Goal: Task Accomplishment & Management: Use online tool/utility

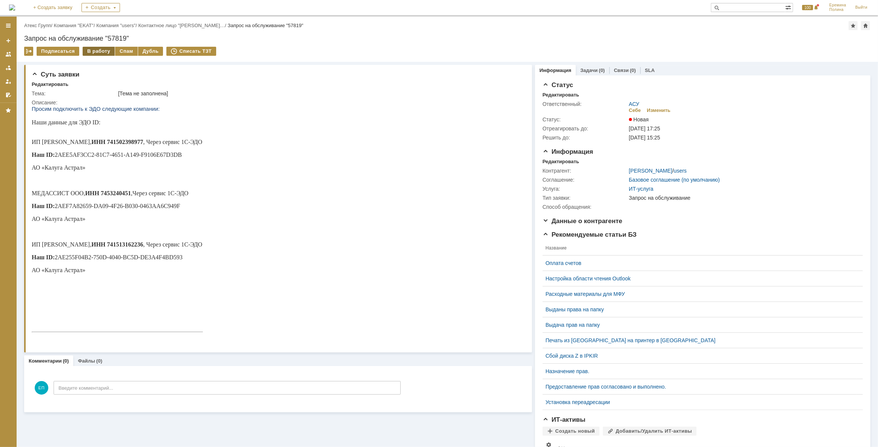
click at [102, 51] on div "В работу" at bounding box center [99, 51] width 32 height 9
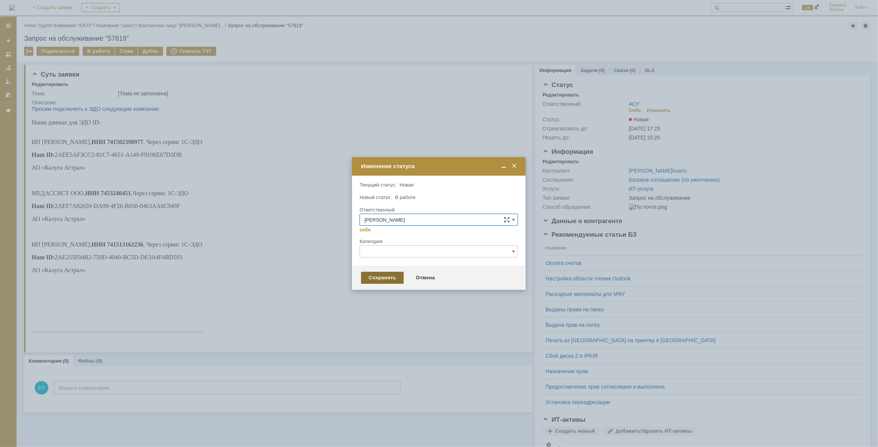
click at [367, 273] on div "Сохранить" at bounding box center [382, 278] width 43 height 12
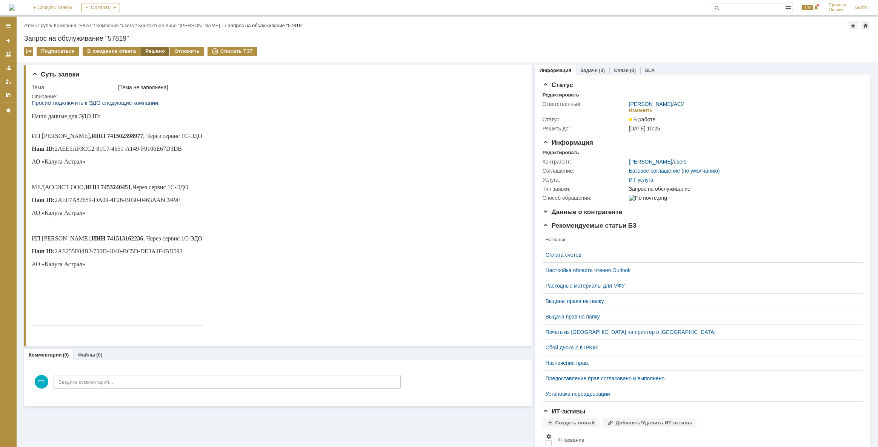
click at [148, 52] on div "Решено" at bounding box center [155, 51] width 29 height 9
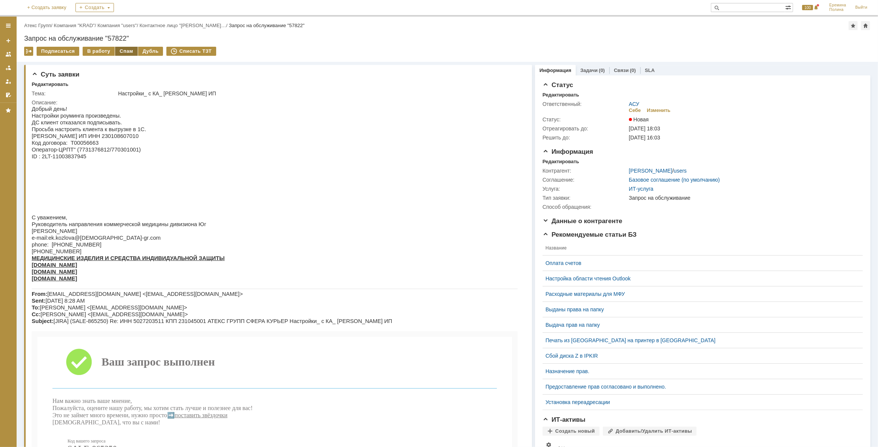
click at [123, 52] on div "Спам" at bounding box center [126, 51] width 23 height 9
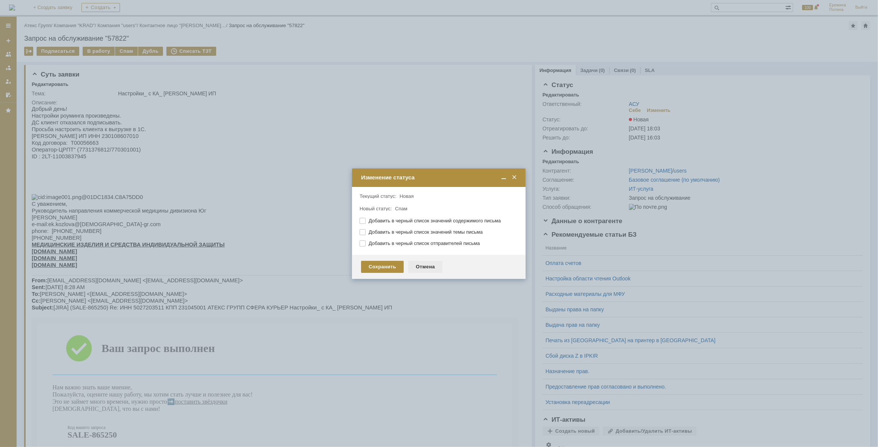
drag, startPoint x: 427, startPoint y: 269, endPoint x: 95, endPoint y: 8, distance: 422.2
click at [427, 269] on div "Отмена" at bounding box center [425, 267] width 34 height 12
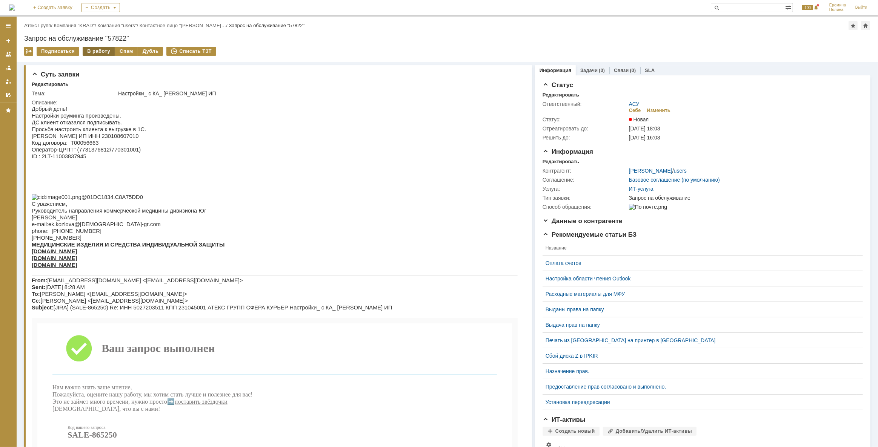
click at [94, 51] on div "В работу" at bounding box center [99, 51] width 32 height 9
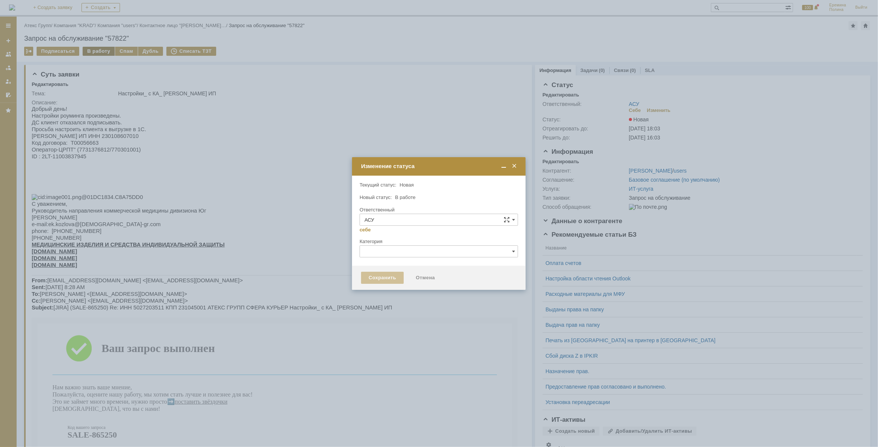
type input "[PERSON_NAME]"
click at [372, 276] on div "Сохранить" at bounding box center [382, 278] width 43 height 12
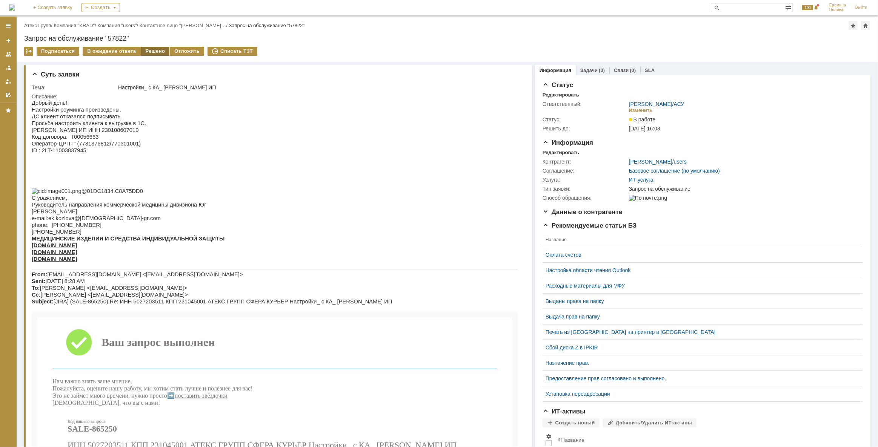
click at [155, 47] on div "Решено" at bounding box center [155, 51] width 29 height 9
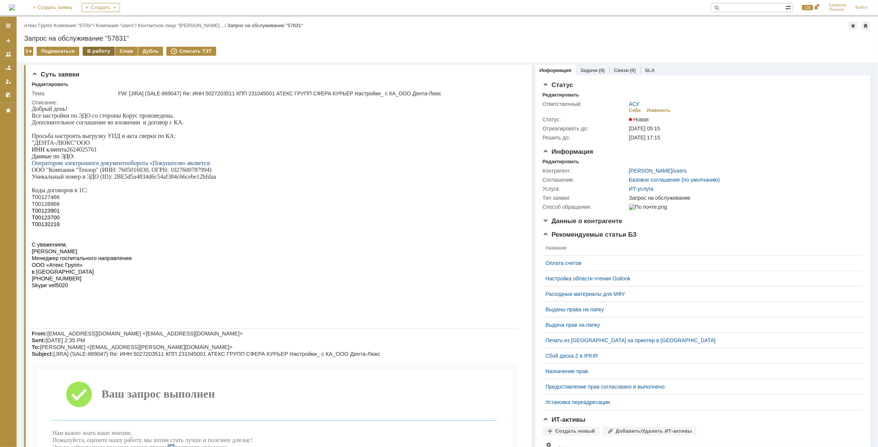
click at [97, 48] on div "В работу" at bounding box center [99, 51] width 32 height 9
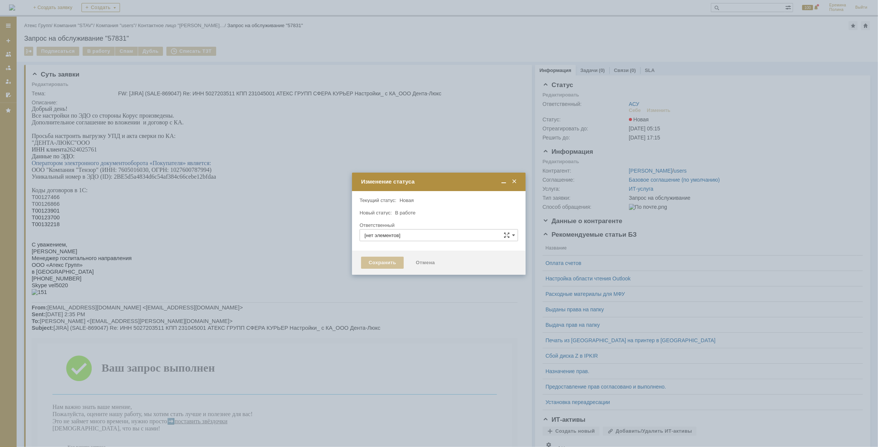
type input "АСУ"
type input "[PERSON_NAME]"
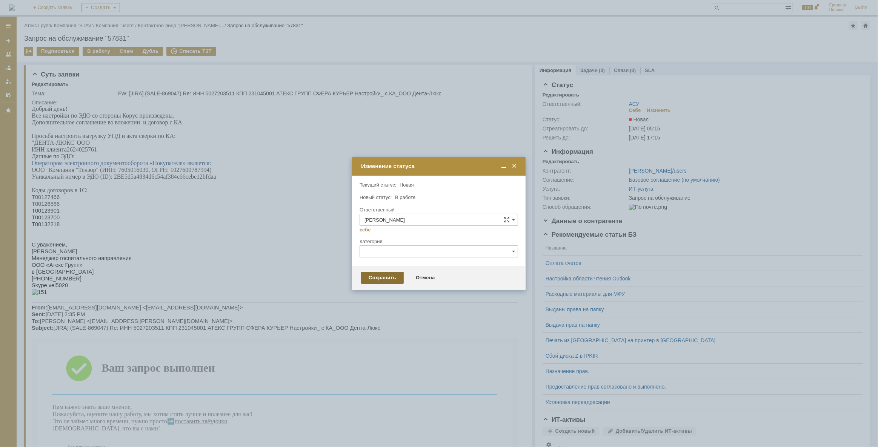
click at [370, 277] on div "Сохранить" at bounding box center [382, 278] width 43 height 12
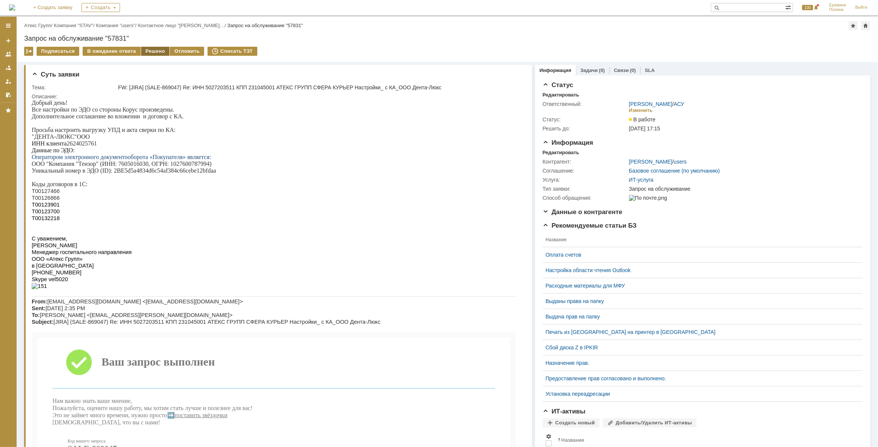
click at [144, 53] on div "Решено" at bounding box center [155, 51] width 29 height 9
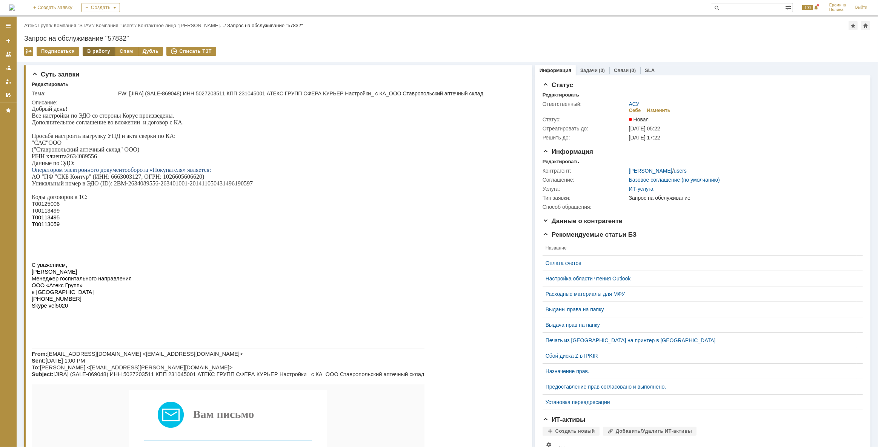
click at [101, 53] on div "В работу" at bounding box center [99, 51] width 32 height 9
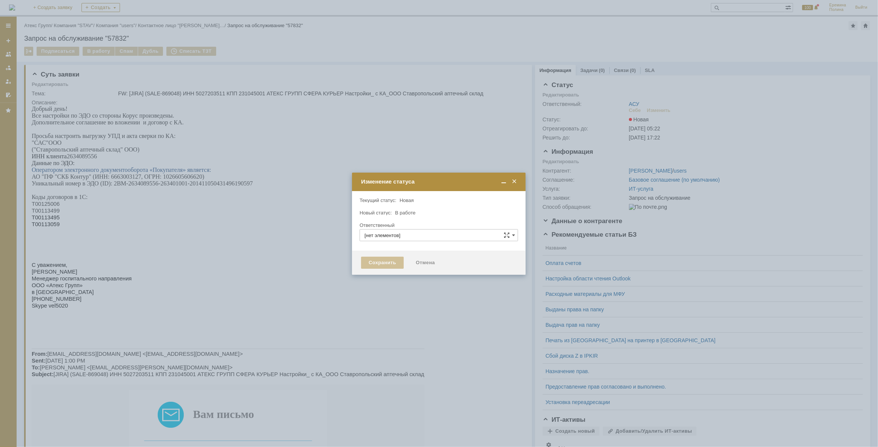
type input "АСУ"
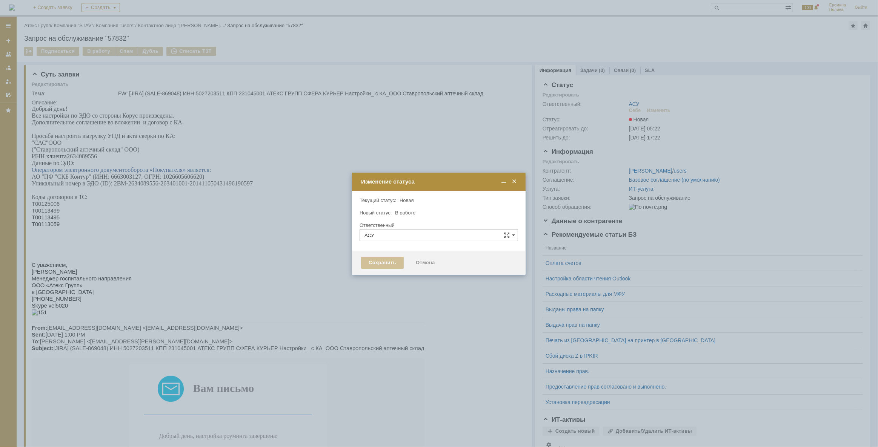
type input "[PERSON_NAME]"
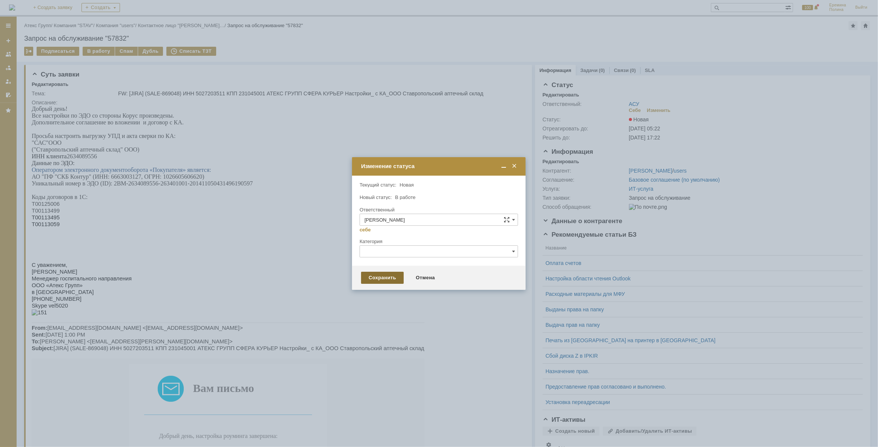
click at [382, 278] on div "Сохранить" at bounding box center [382, 278] width 43 height 12
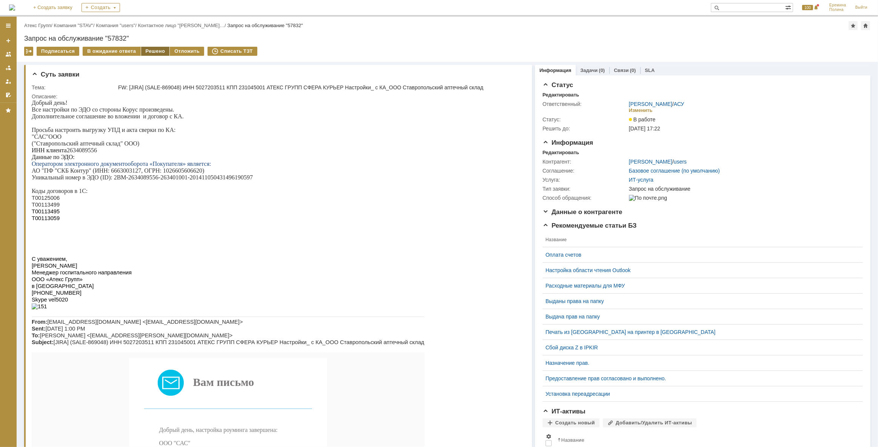
click at [146, 49] on div "Решено" at bounding box center [155, 51] width 29 height 9
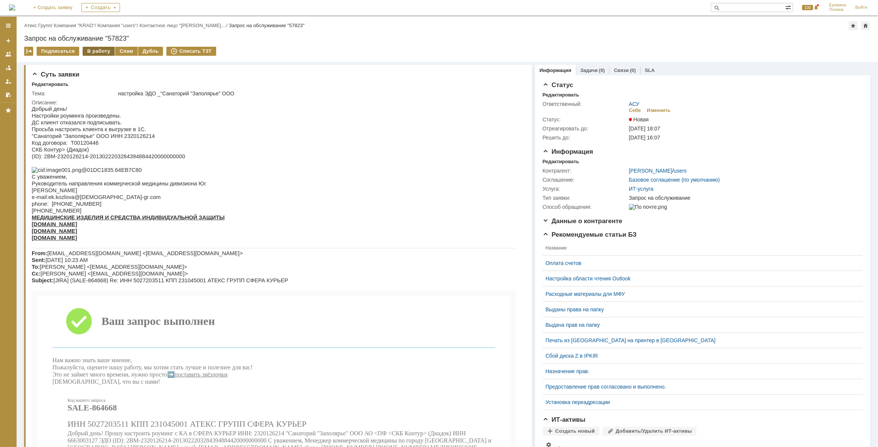
click at [101, 52] on div "В работу" at bounding box center [99, 51] width 32 height 9
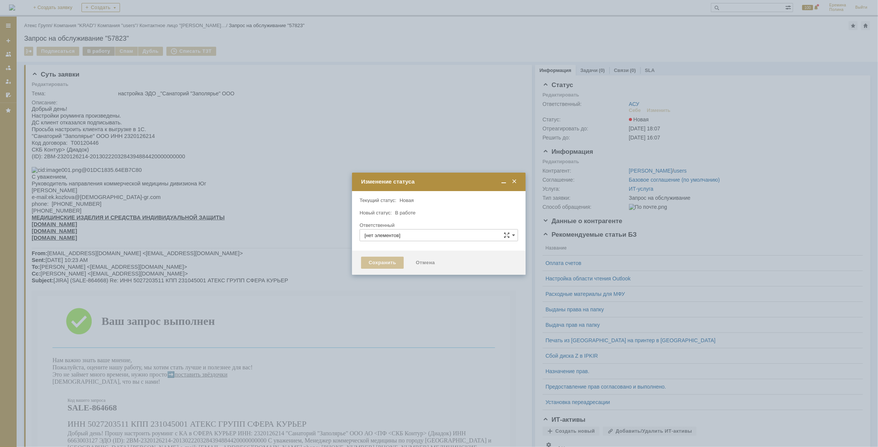
type input "АСУ"
type input "[PERSON_NAME]"
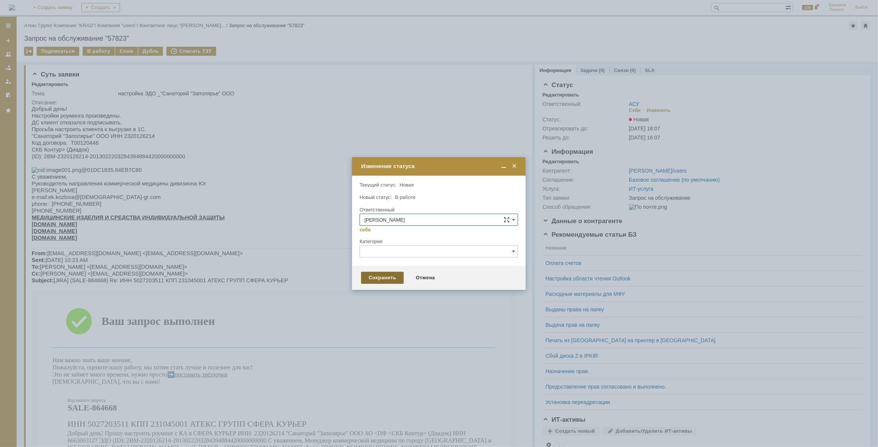
click at [376, 281] on div "Сохранить" at bounding box center [382, 278] width 43 height 12
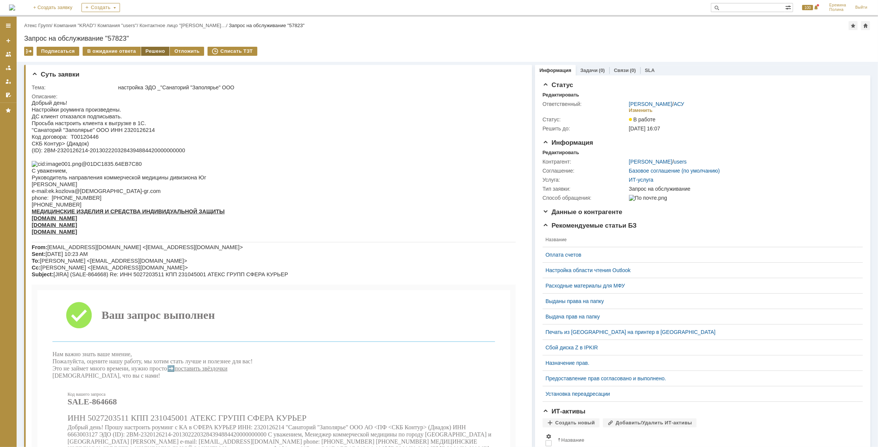
click at [150, 53] on div "Решено" at bounding box center [155, 51] width 29 height 9
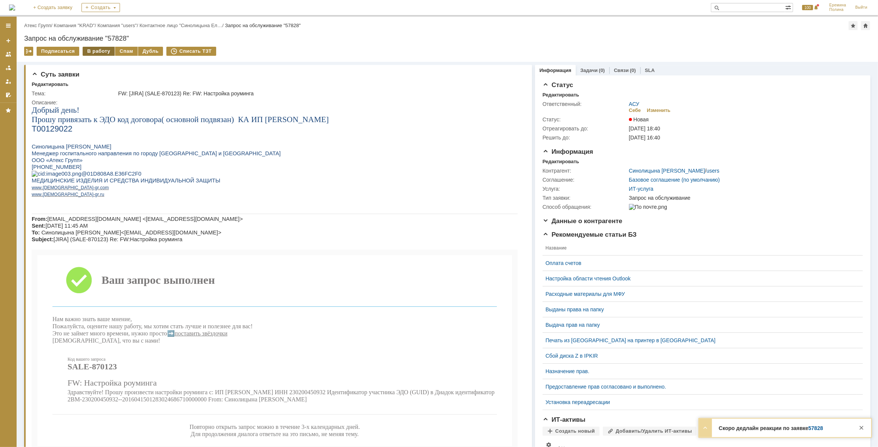
click at [101, 51] on div "В работу" at bounding box center [99, 51] width 32 height 9
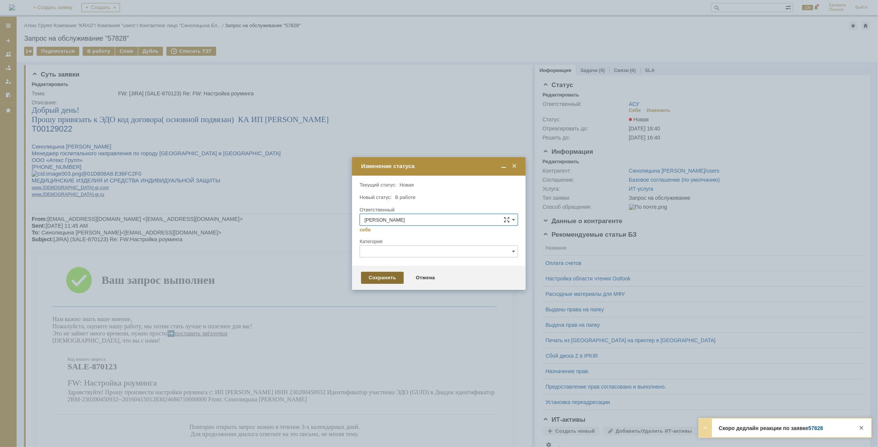
click at [381, 279] on div "Сохранить" at bounding box center [382, 278] width 43 height 12
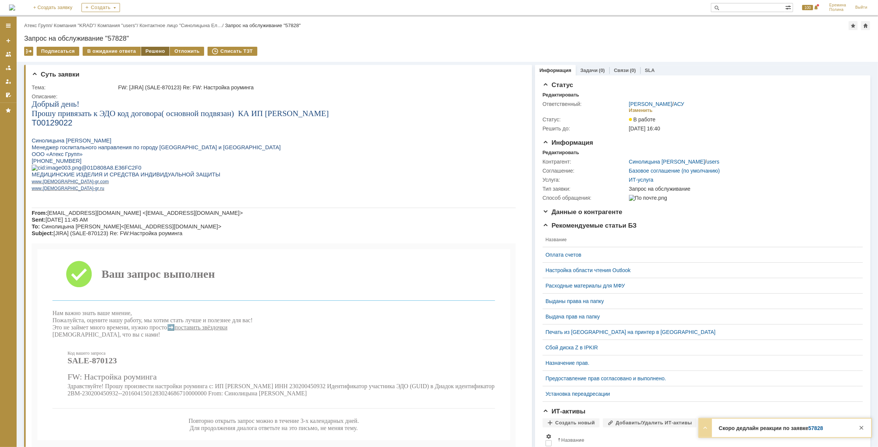
click at [155, 51] on div "Решено" at bounding box center [155, 51] width 29 height 9
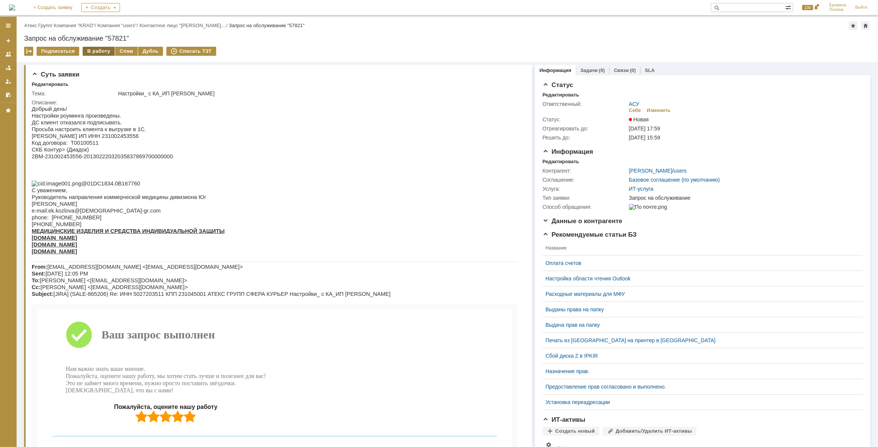
click at [94, 53] on div "В работу" at bounding box center [99, 51] width 32 height 9
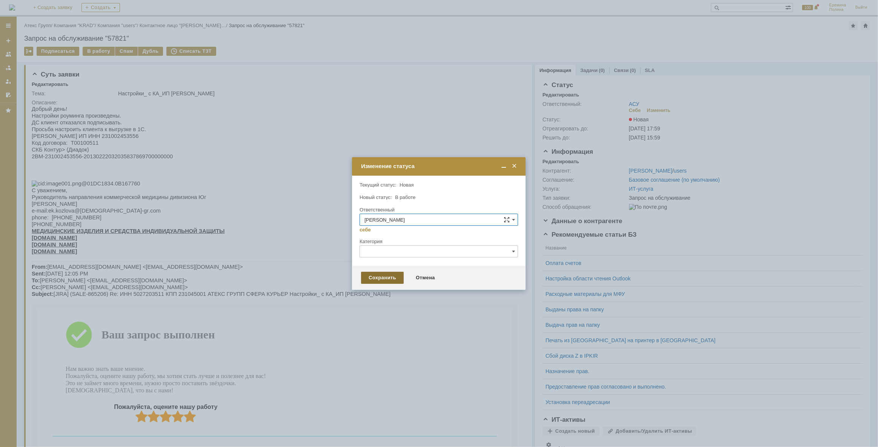
click at [384, 273] on div "Сохранить" at bounding box center [382, 278] width 43 height 12
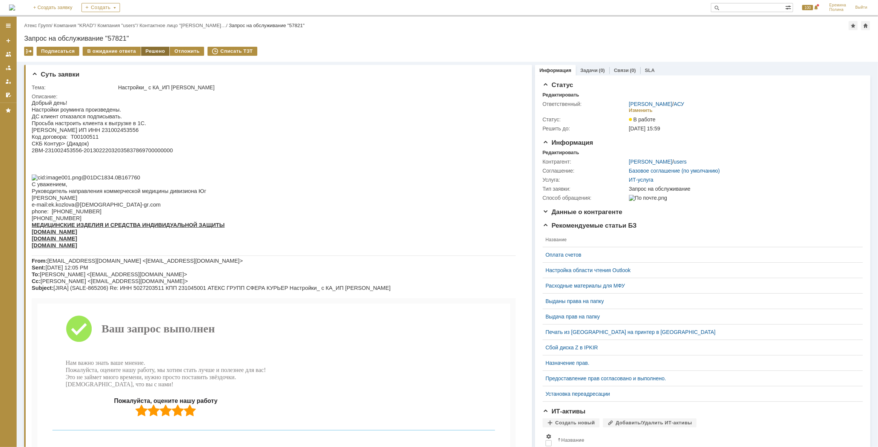
click at [158, 51] on div "Решено" at bounding box center [155, 51] width 29 height 9
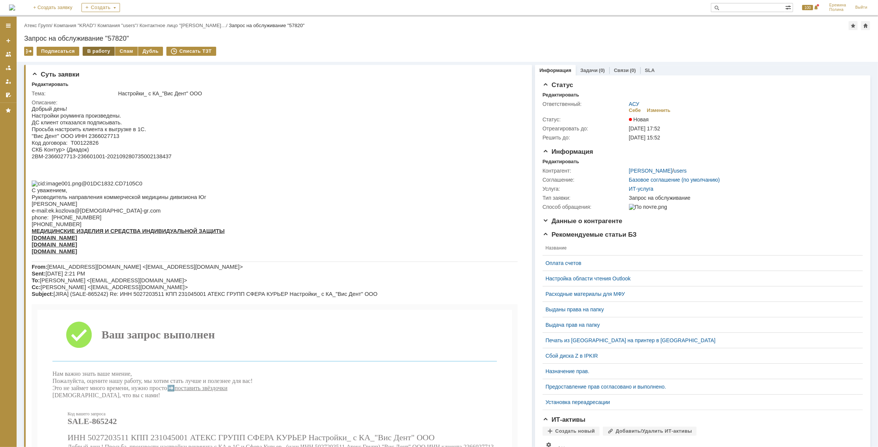
click at [103, 50] on div "В работу" at bounding box center [99, 51] width 32 height 9
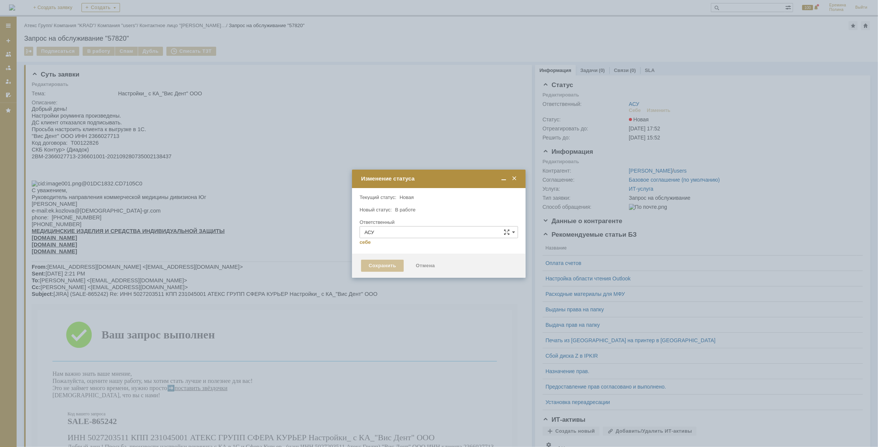
type input "[PERSON_NAME]"
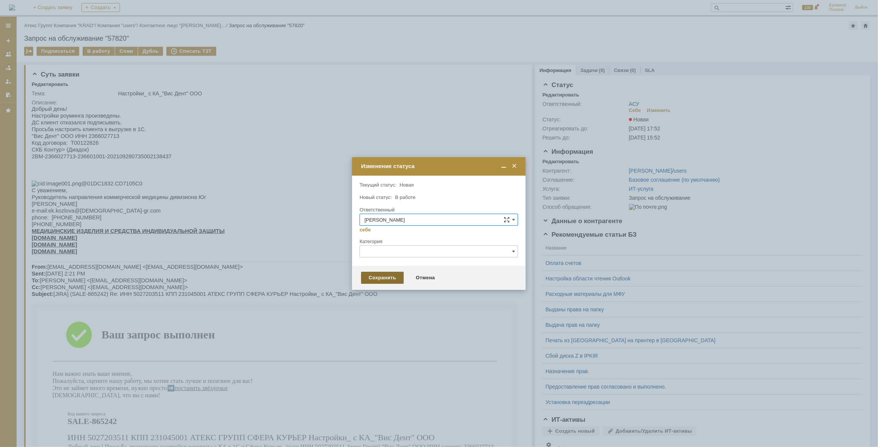
click at [377, 275] on div "Сохранить" at bounding box center [382, 278] width 43 height 12
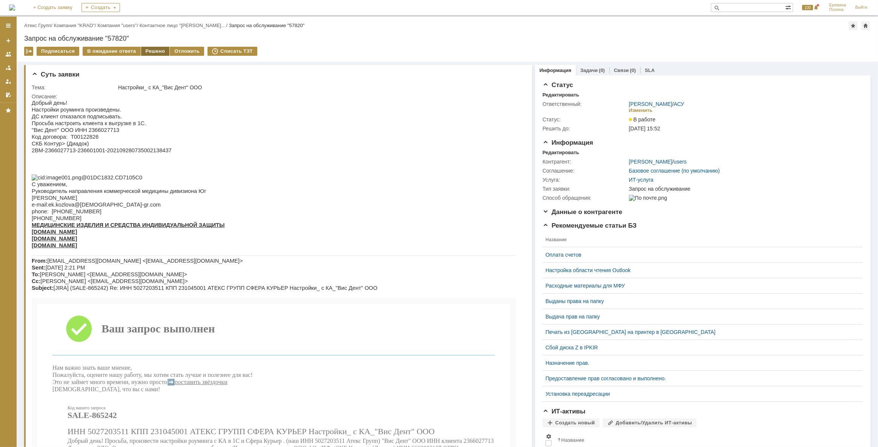
click at [161, 53] on div "Решено" at bounding box center [155, 51] width 29 height 9
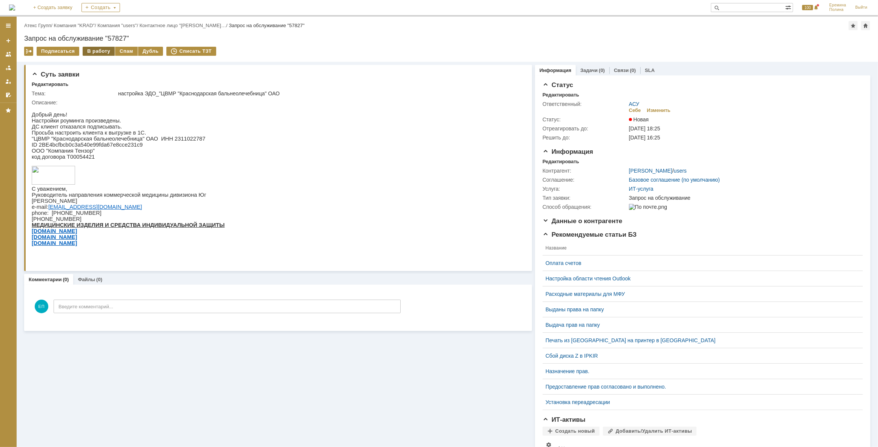
click at [100, 52] on div "В работу" at bounding box center [99, 51] width 32 height 9
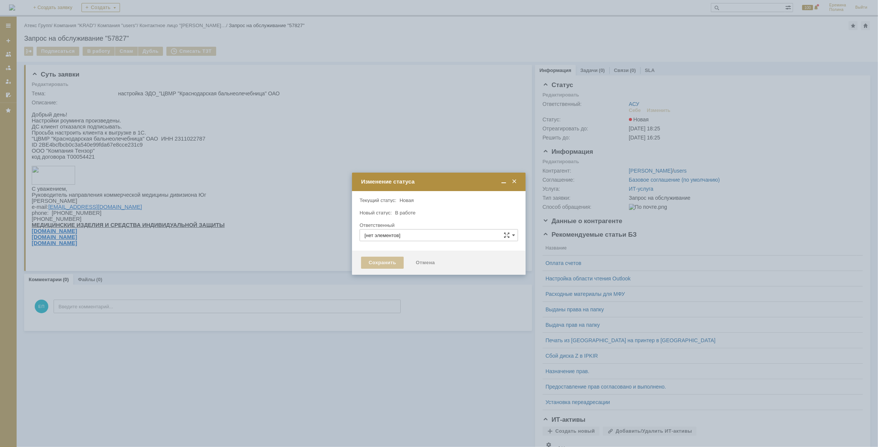
type input "АСУ"
type input "[PERSON_NAME]"
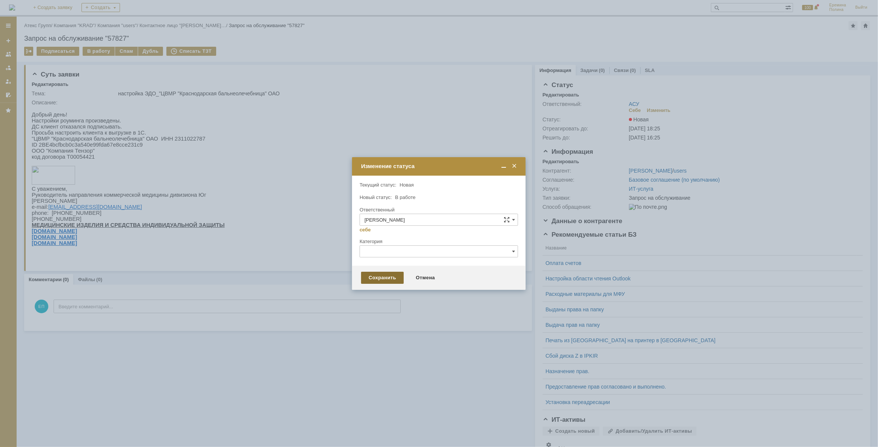
click at [373, 273] on div "Сохранить" at bounding box center [382, 278] width 43 height 12
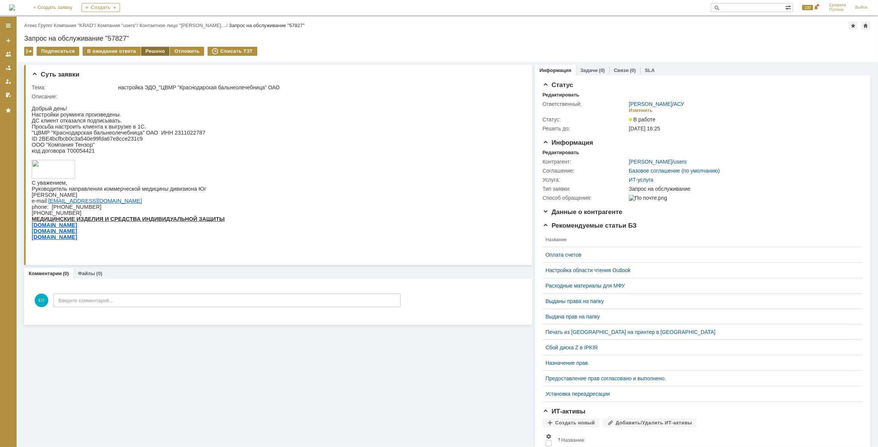
click at [154, 53] on div "Решено" at bounding box center [155, 51] width 29 height 9
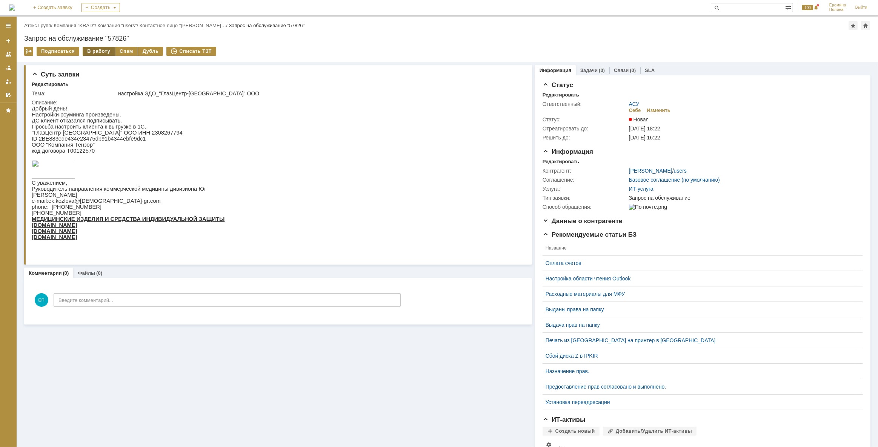
click at [97, 52] on div "В работу" at bounding box center [99, 51] width 32 height 9
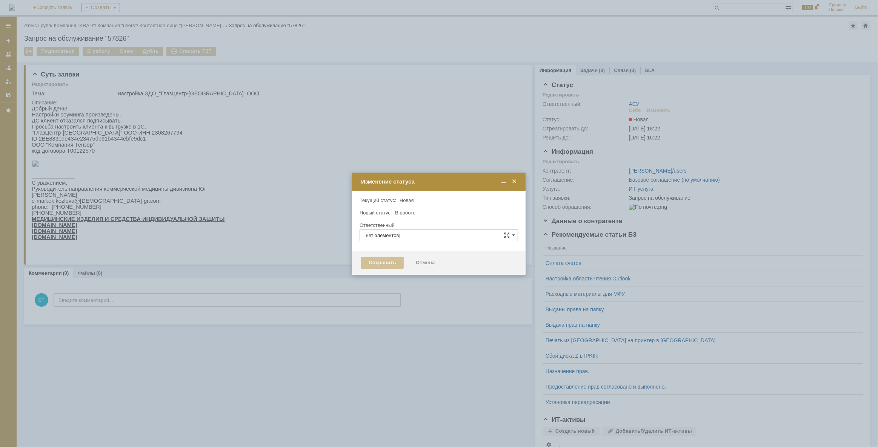
type input "АСУ"
type input "[PERSON_NAME]"
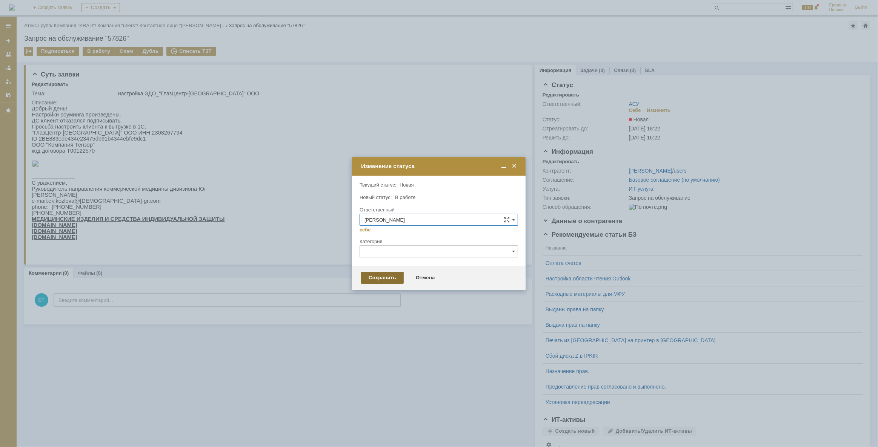
click at [375, 277] on div "Сохранить" at bounding box center [382, 278] width 43 height 12
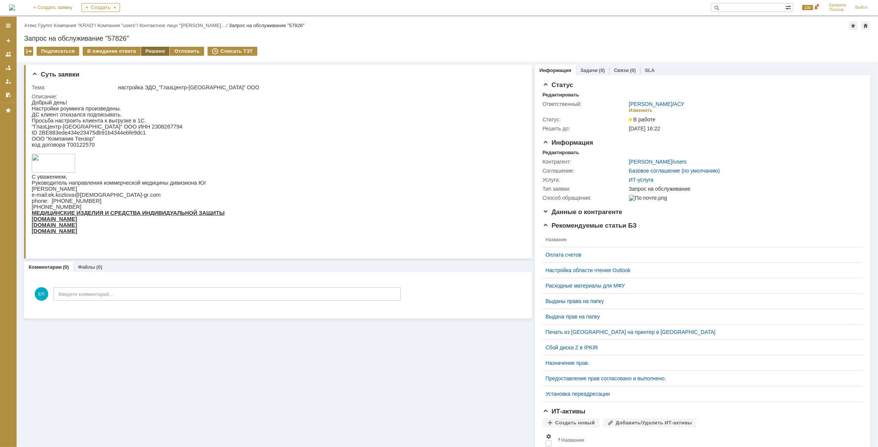
click at [147, 49] on div "Решено" at bounding box center [155, 51] width 29 height 9
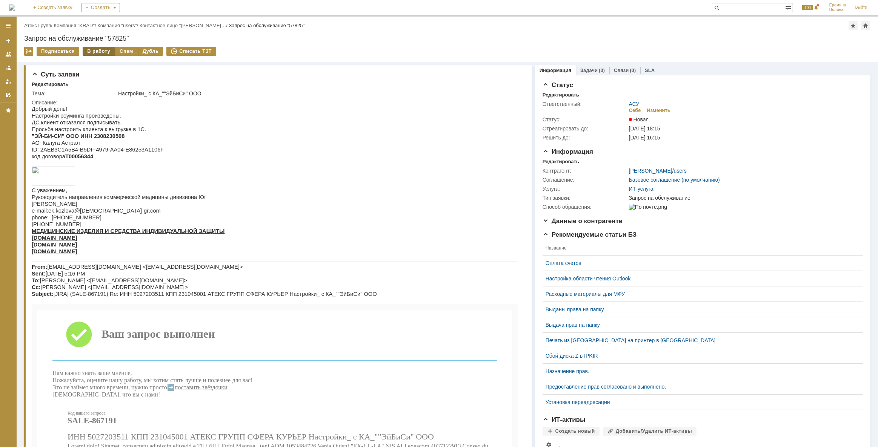
click at [98, 54] on div "В работу" at bounding box center [99, 51] width 32 height 9
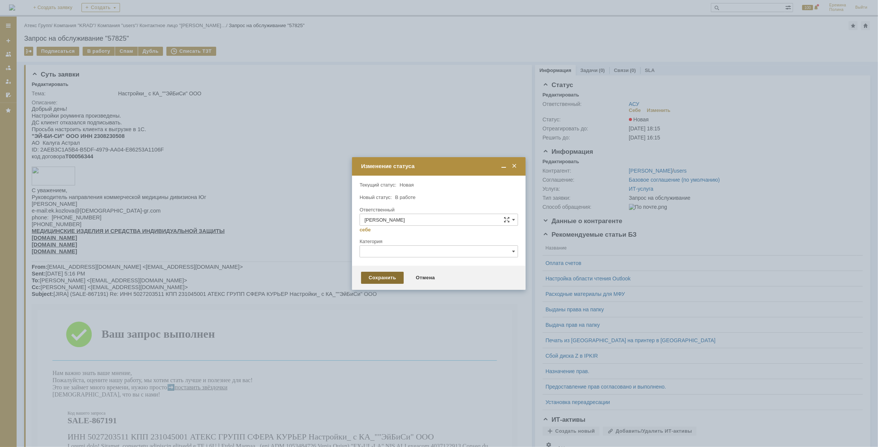
click at [386, 275] on div "Сохранить" at bounding box center [382, 278] width 43 height 12
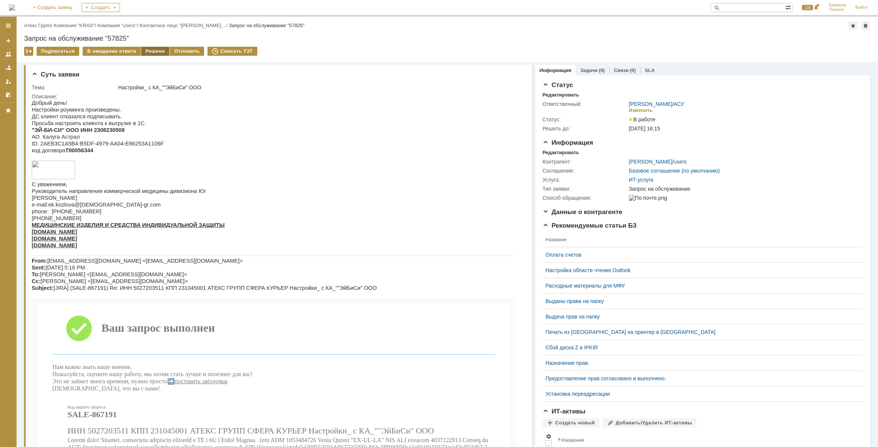
click at [158, 53] on div "Решено" at bounding box center [155, 51] width 29 height 9
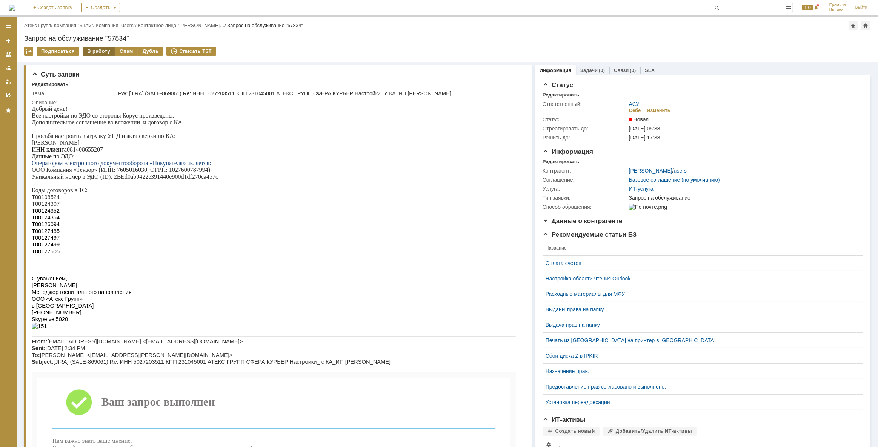
click at [97, 51] on div "В работу" at bounding box center [99, 51] width 32 height 9
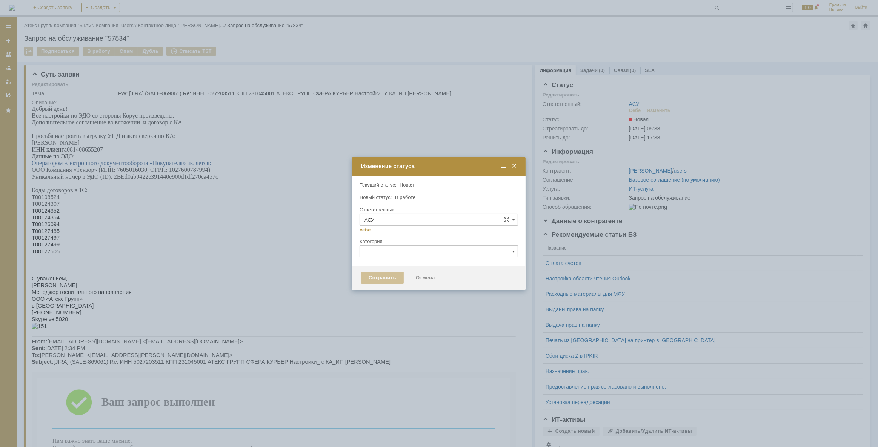
type input "[PERSON_NAME]"
click at [379, 277] on div "Сохранить" at bounding box center [382, 278] width 43 height 12
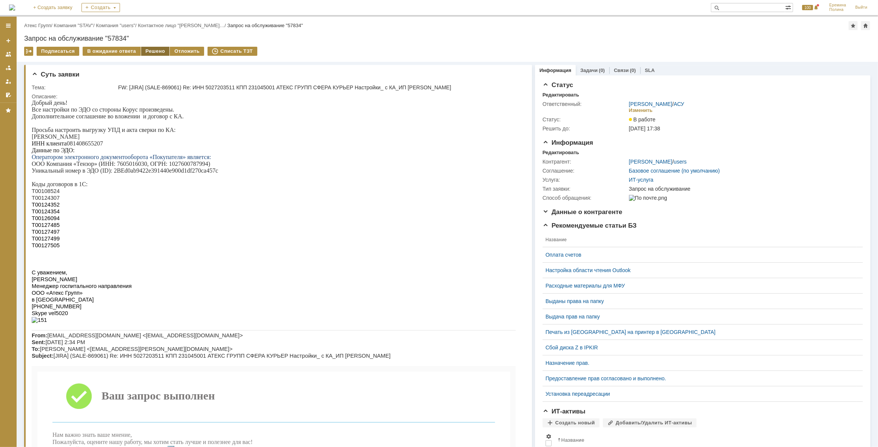
click at [149, 47] on div "Решено" at bounding box center [155, 51] width 29 height 9
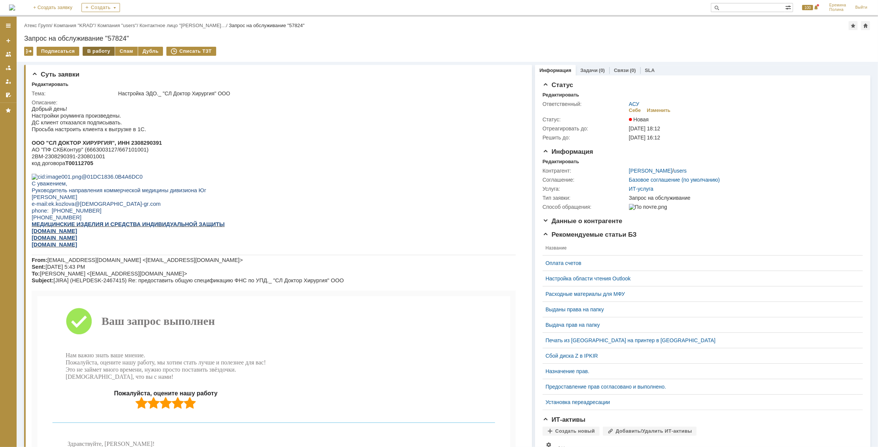
click at [97, 49] on div "В работу" at bounding box center [99, 51] width 32 height 9
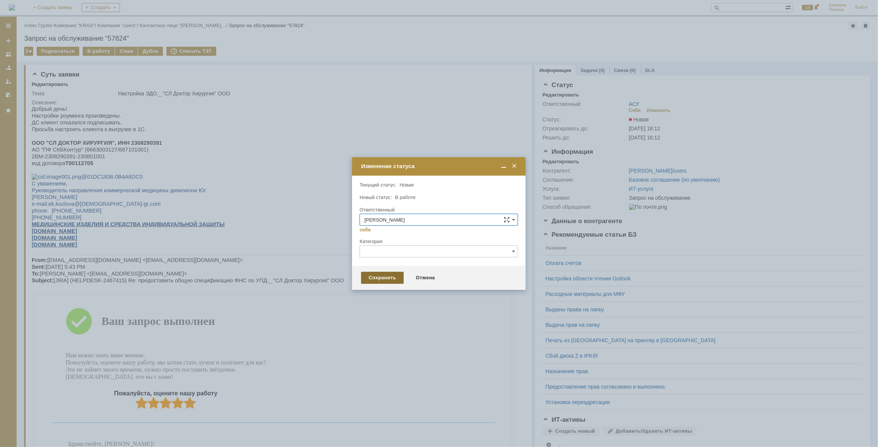
click at [382, 275] on div "Сохранить" at bounding box center [382, 278] width 43 height 12
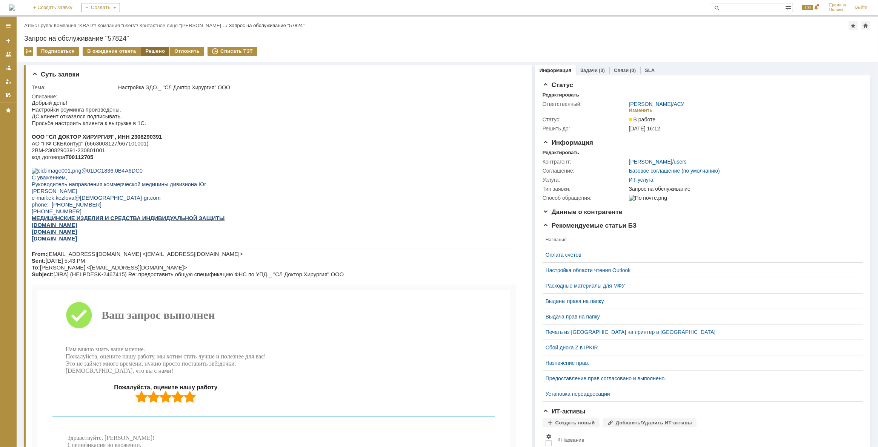
click at [153, 50] on div "Решено" at bounding box center [155, 51] width 29 height 9
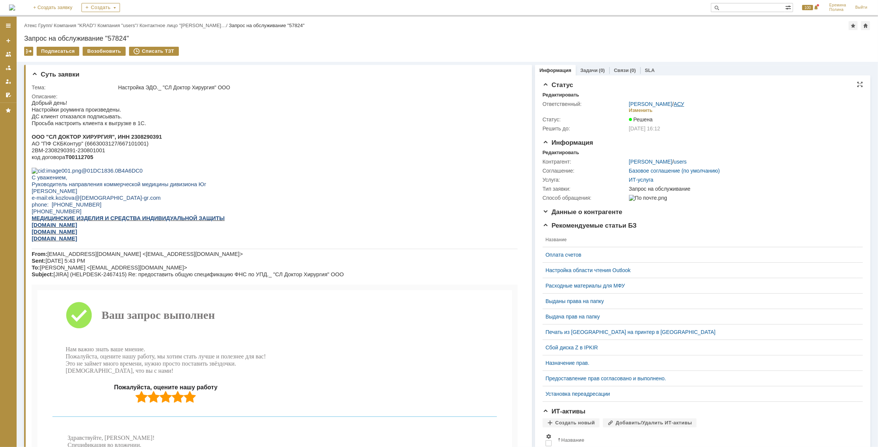
click at [679, 103] on div "[PERSON_NAME] / АСУ Изменить" at bounding box center [743, 107] width 229 height 13
click at [679, 103] on link "АСУ" at bounding box center [679, 104] width 11 height 6
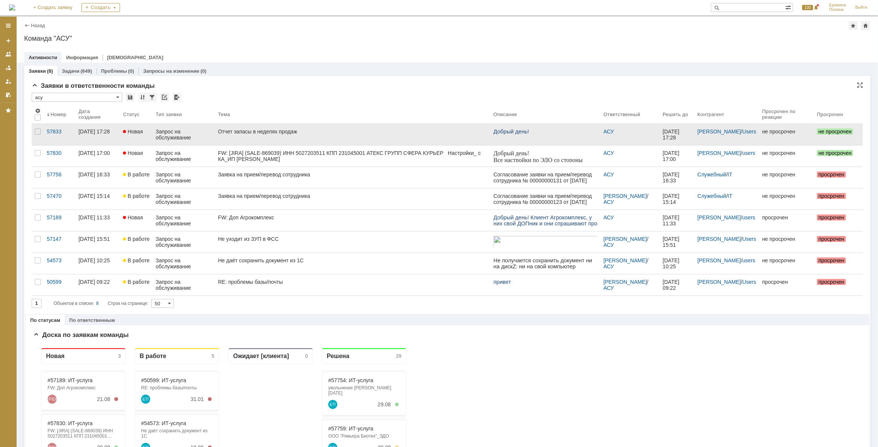
click at [335, 139] on link "Отчет запасы в неделях продаж" at bounding box center [352, 134] width 275 height 21
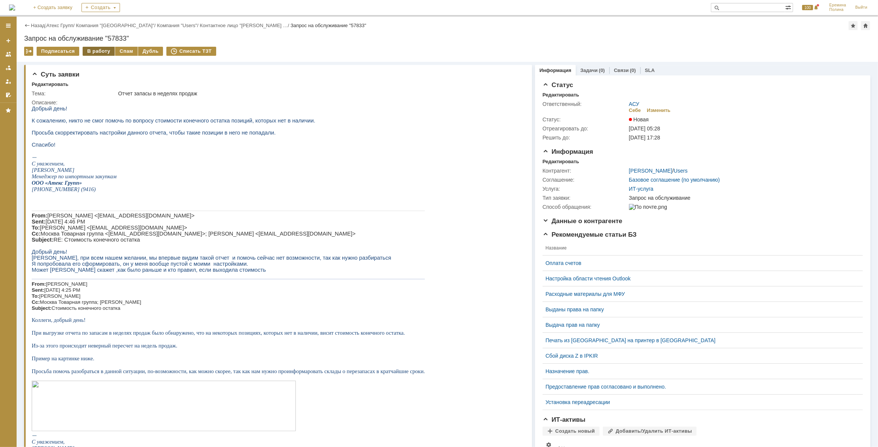
click at [92, 50] on div "В работу" at bounding box center [99, 51] width 32 height 9
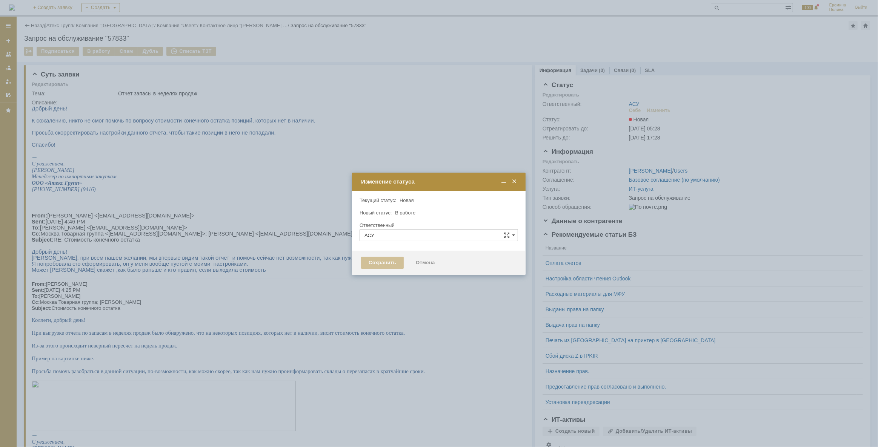
type input "[PERSON_NAME]"
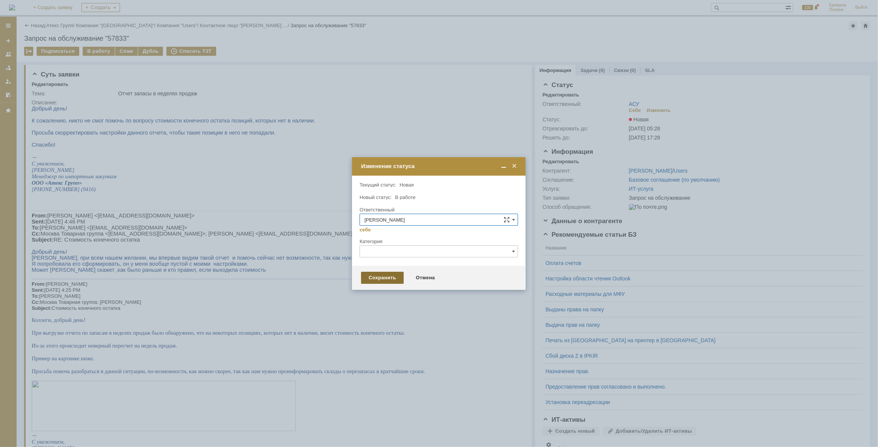
click at [382, 278] on div "Сохранить" at bounding box center [382, 278] width 43 height 12
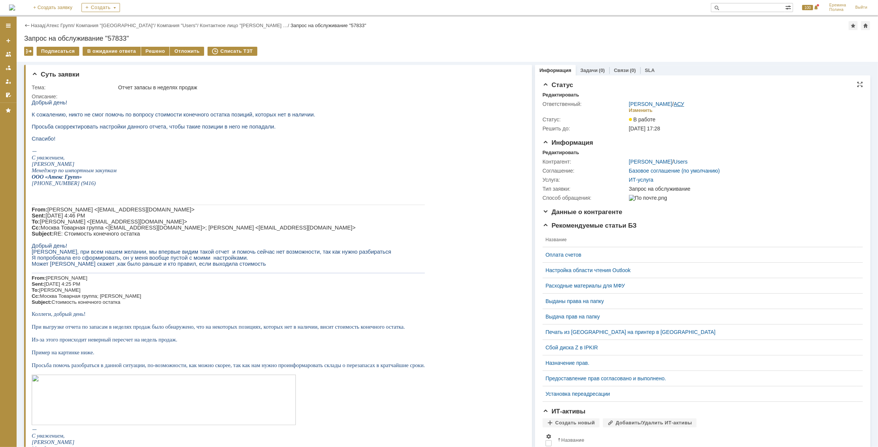
click at [674, 107] on link "АСУ" at bounding box center [679, 104] width 11 height 6
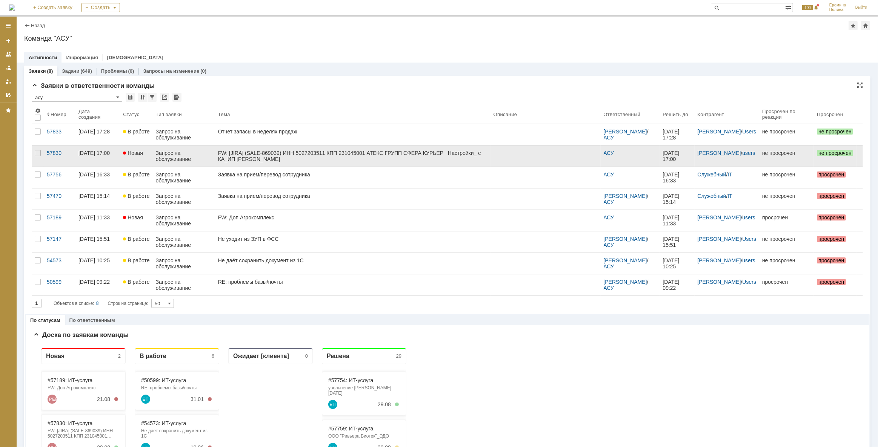
click at [270, 154] on div "FW: [JIRA] (SALE-869039) ИНН 5027203511 КПП 231045001 АТЕКС ГРУПП СФЕРА КУРЬЕР …" at bounding box center [352, 156] width 269 height 12
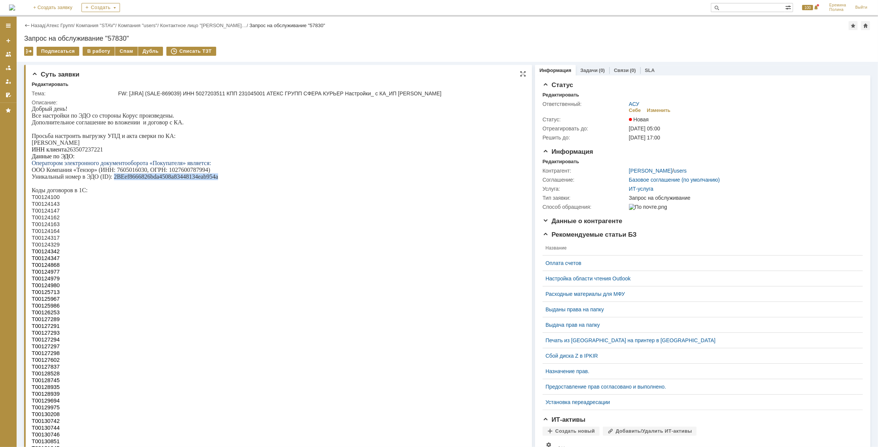
drag, startPoint x: 113, startPoint y: 181, endPoint x: 216, endPoint y: 181, distance: 103.3
click at [216, 180] on p "Уникальный номер в ЭДО (ID): 2BEef8666826bda4508a83448134eab954a" at bounding box center [205, 176] width 349 height 7
click at [92, 153] on p "ИНН клиента 263507237221" at bounding box center [205, 149] width 349 height 7
copy p "263507237221"
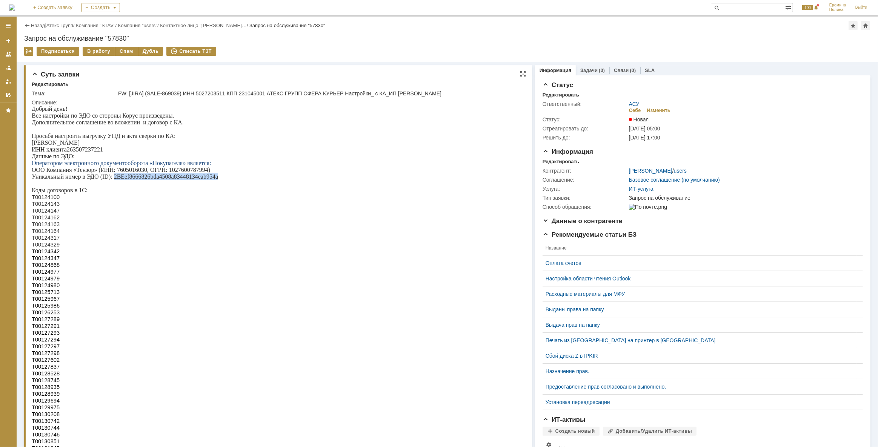
drag, startPoint x: 114, startPoint y: 181, endPoint x: 218, endPoint y: 180, distance: 103.7
click at [218, 180] on p "Уникальный номер в ЭДО (ID): 2BEef8666826bda4508a83448134eab954a" at bounding box center [205, 176] width 349 height 7
copy p "2BEef8666826bda4508a83448134eab954a"
click at [84, 152] on p "ИНН клиента 263507237221" at bounding box center [205, 149] width 349 height 7
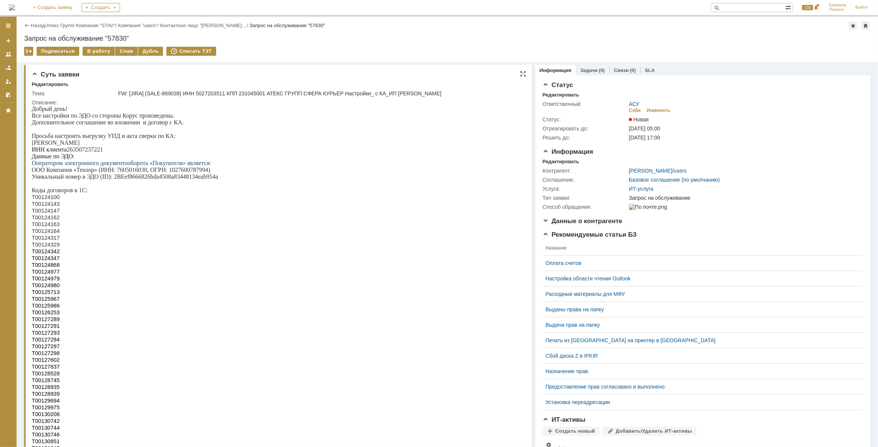
copy p "263507237221"
click at [105, 50] on div "В работу" at bounding box center [99, 51] width 32 height 9
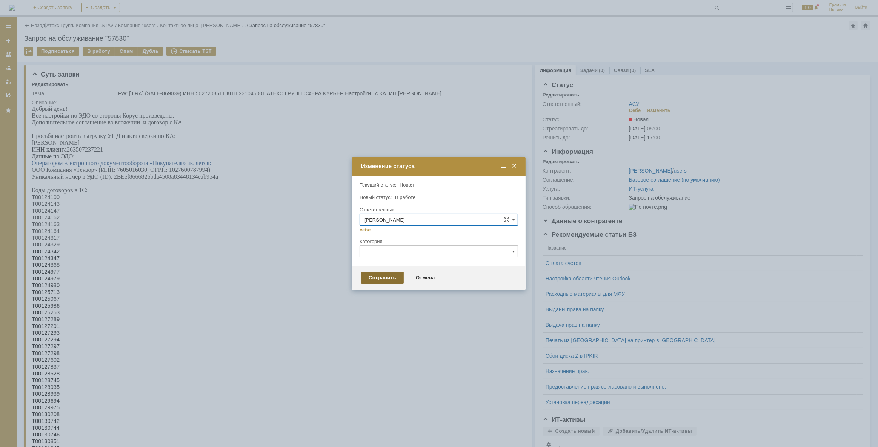
click at [381, 274] on div "Сохранить" at bounding box center [382, 278] width 43 height 12
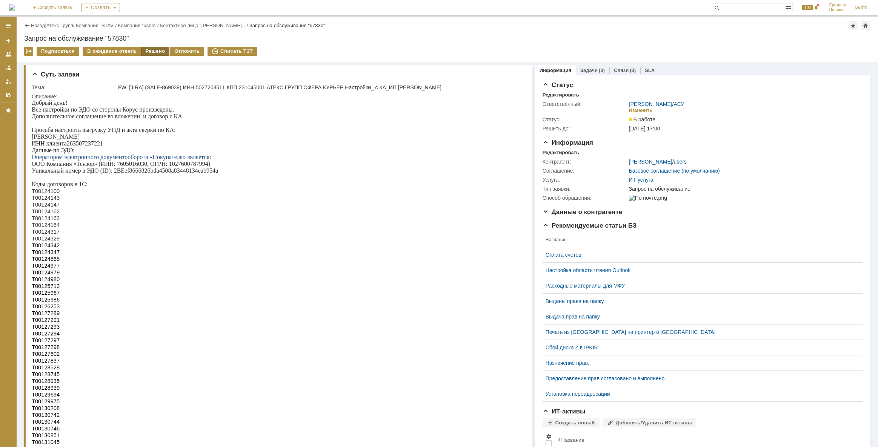
click at [146, 53] on div "Решено" at bounding box center [155, 51] width 29 height 9
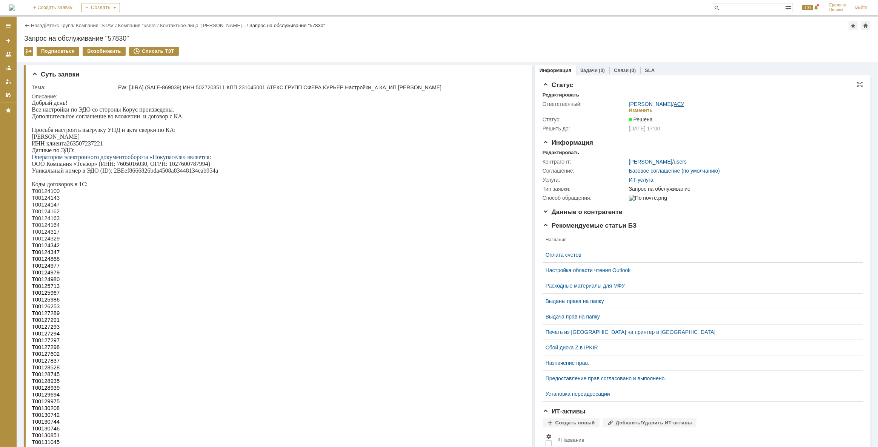
click at [676, 107] on link "АСУ" at bounding box center [679, 104] width 11 height 6
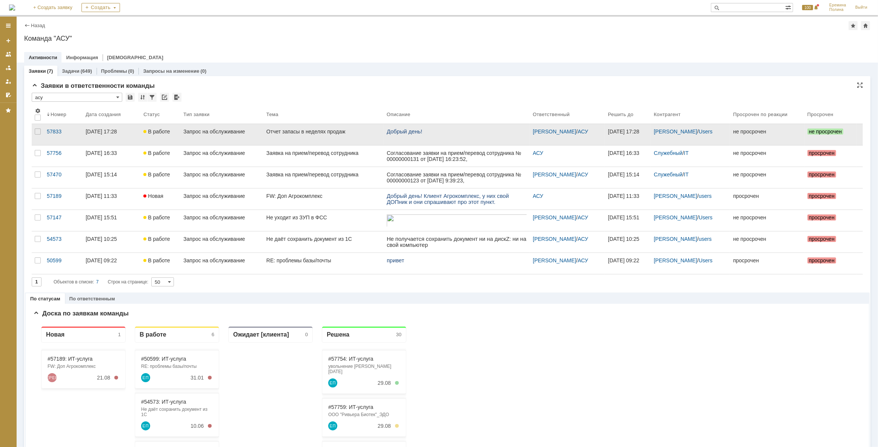
click at [331, 139] on link "Отчет запасы в неделях продаж" at bounding box center [323, 134] width 120 height 21
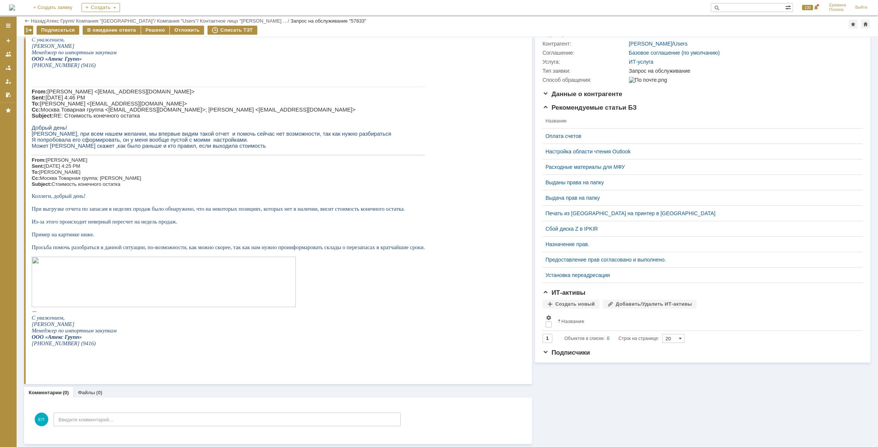
scroll to position [92, 0]
click at [159, 306] on img at bounding box center [163, 282] width 264 height 51
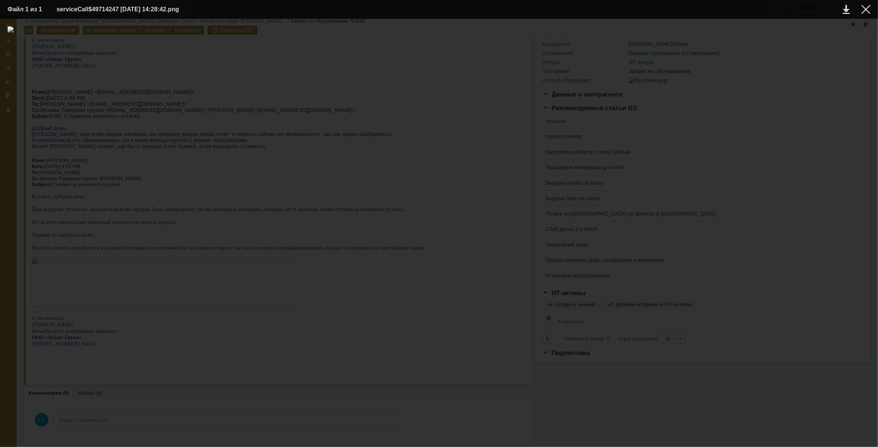
click at [324, 254] on img at bounding box center [439, 232] width 863 height 413
